Goal: Transaction & Acquisition: Purchase product/service

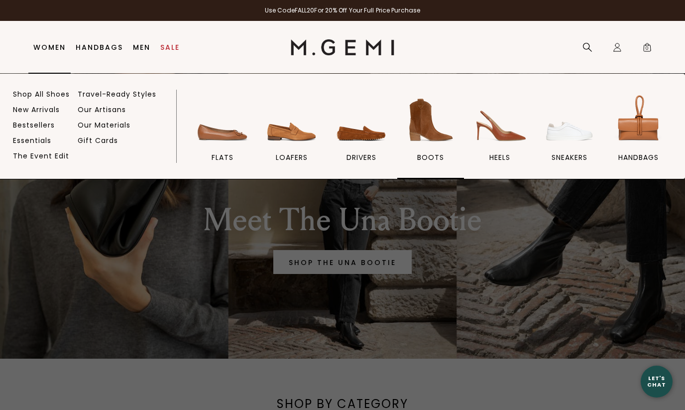
click at [421, 122] on img at bounding box center [431, 120] width 56 height 56
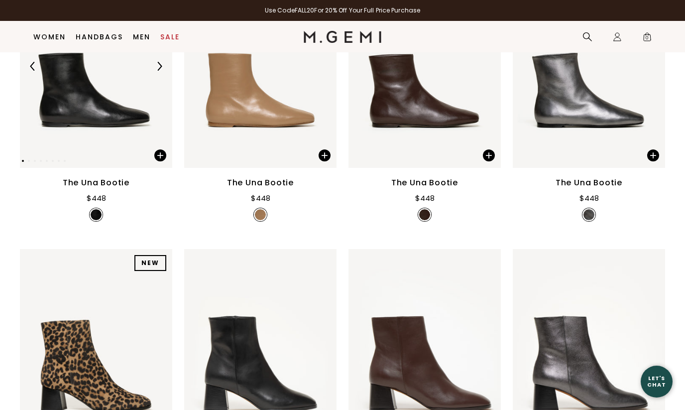
scroll to position [251, 0]
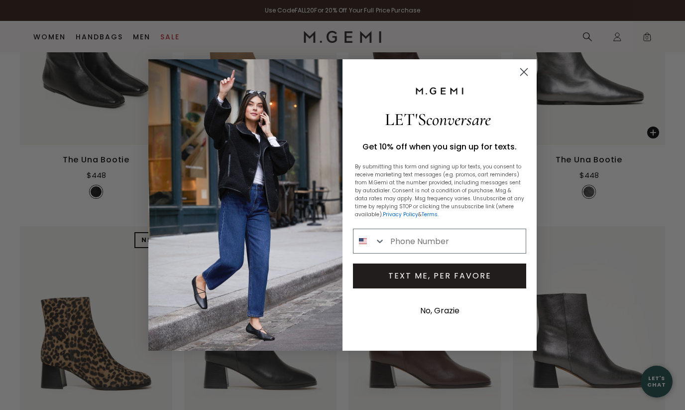
click at [522, 72] on circle "Close dialog" at bounding box center [524, 72] width 16 height 16
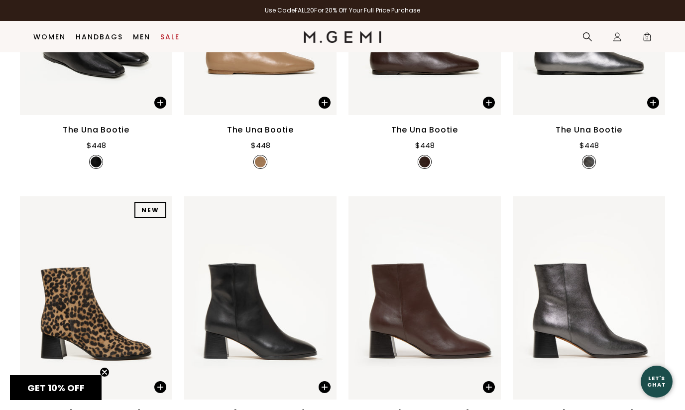
scroll to position [0, 0]
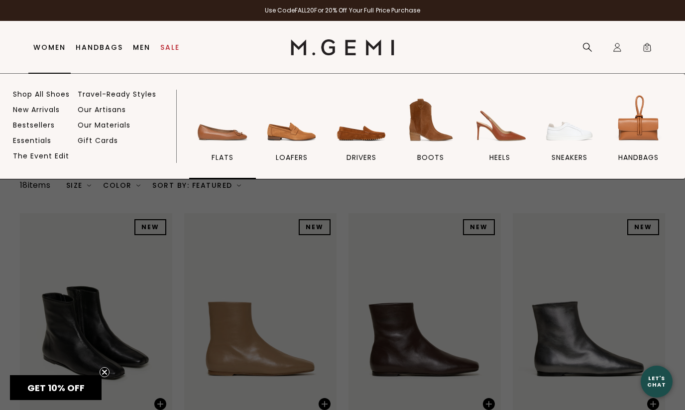
click at [201, 128] on img at bounding box center [223, 120] width 56 height 56
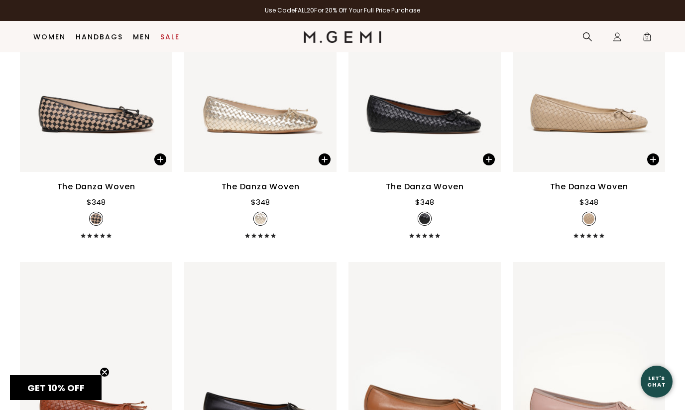
scroll to position [1164, 0]
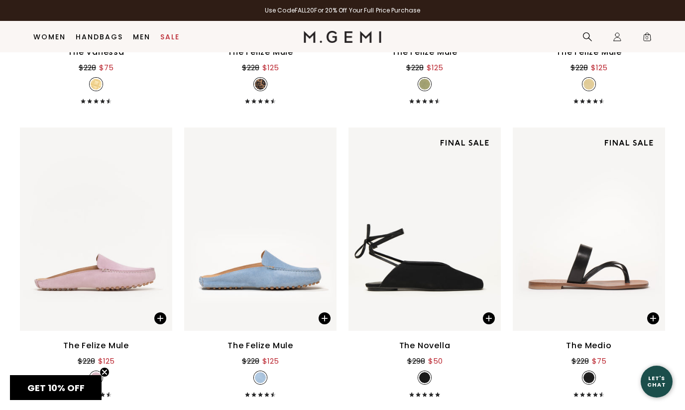
scroll to position [1335, 0]
